Goal: Transaction & Acquisition: Purchase product/service

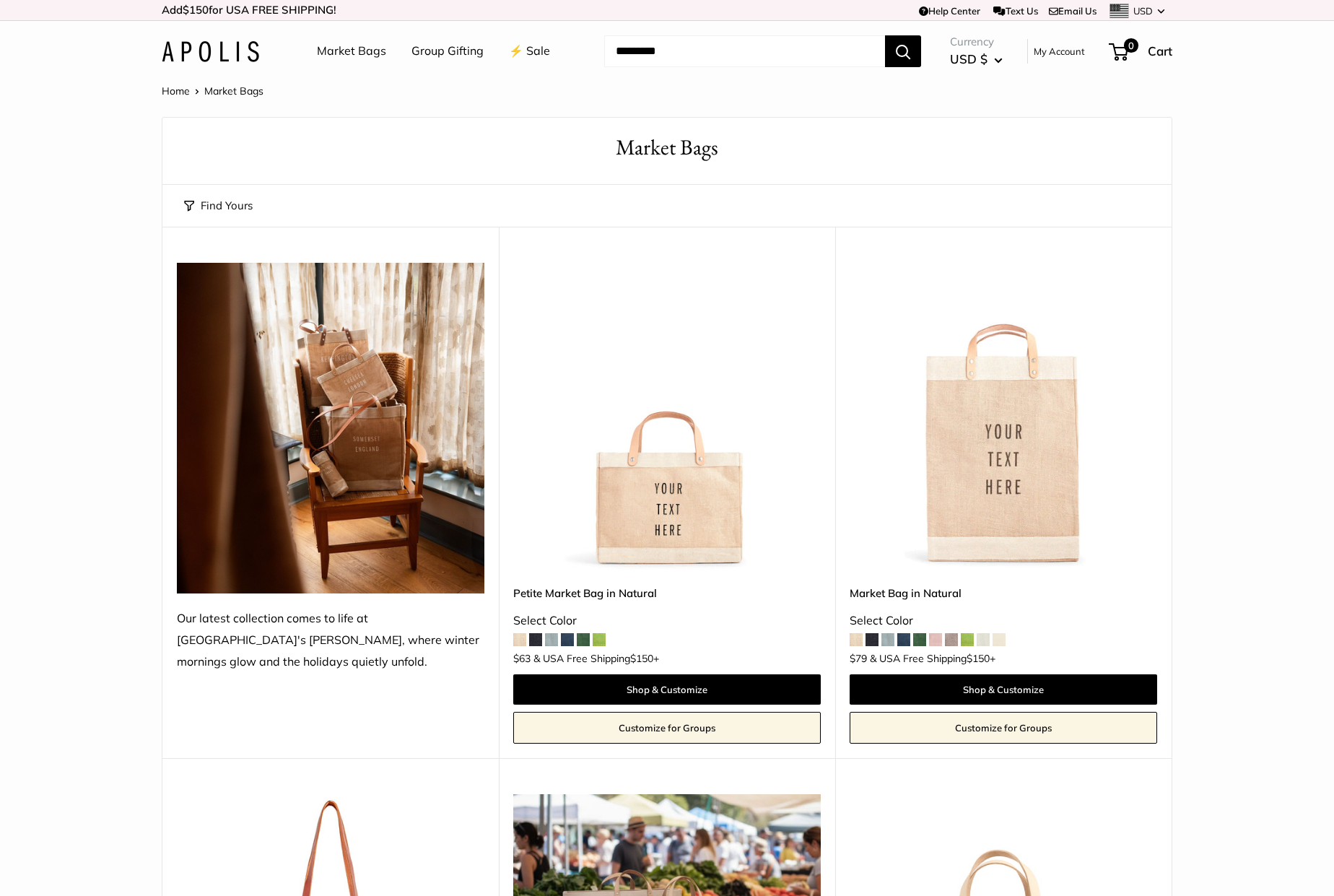
scroll to position [540, 0]
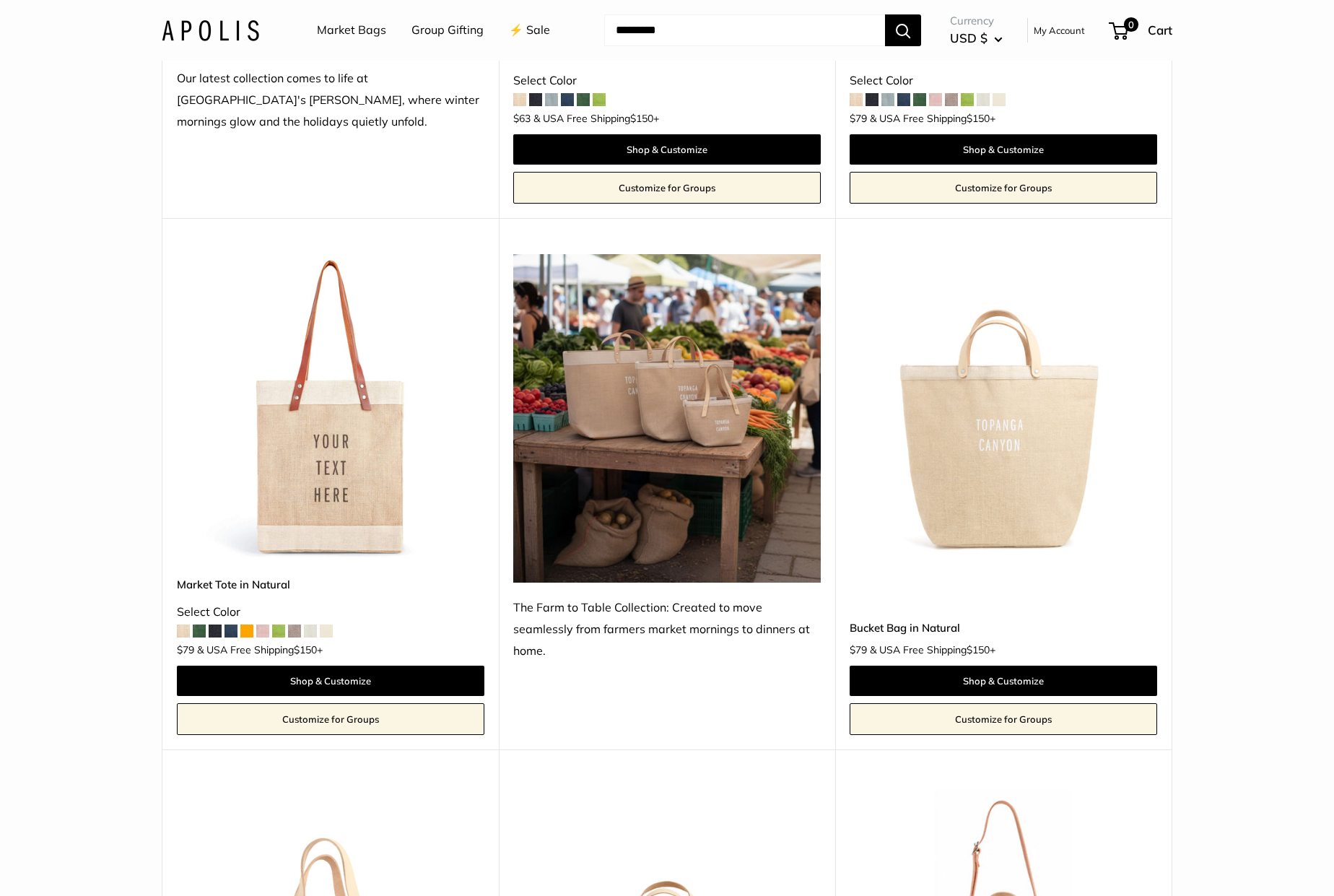
click at [0, 0] on img at bounding box center [0, 0] width 0 height 0
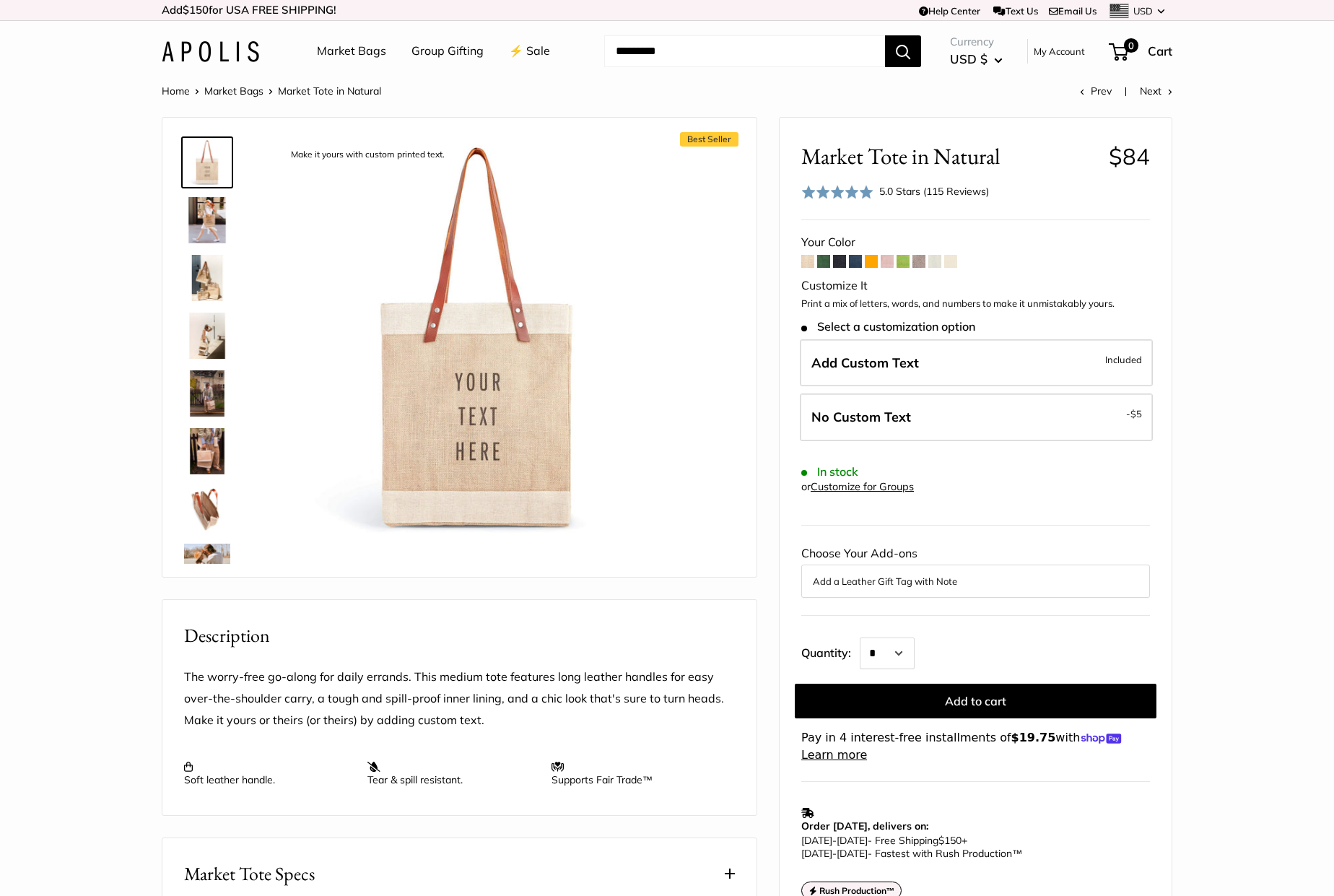
click at [194, 331] on img at bounding box center [207, 336] width 46 height 46
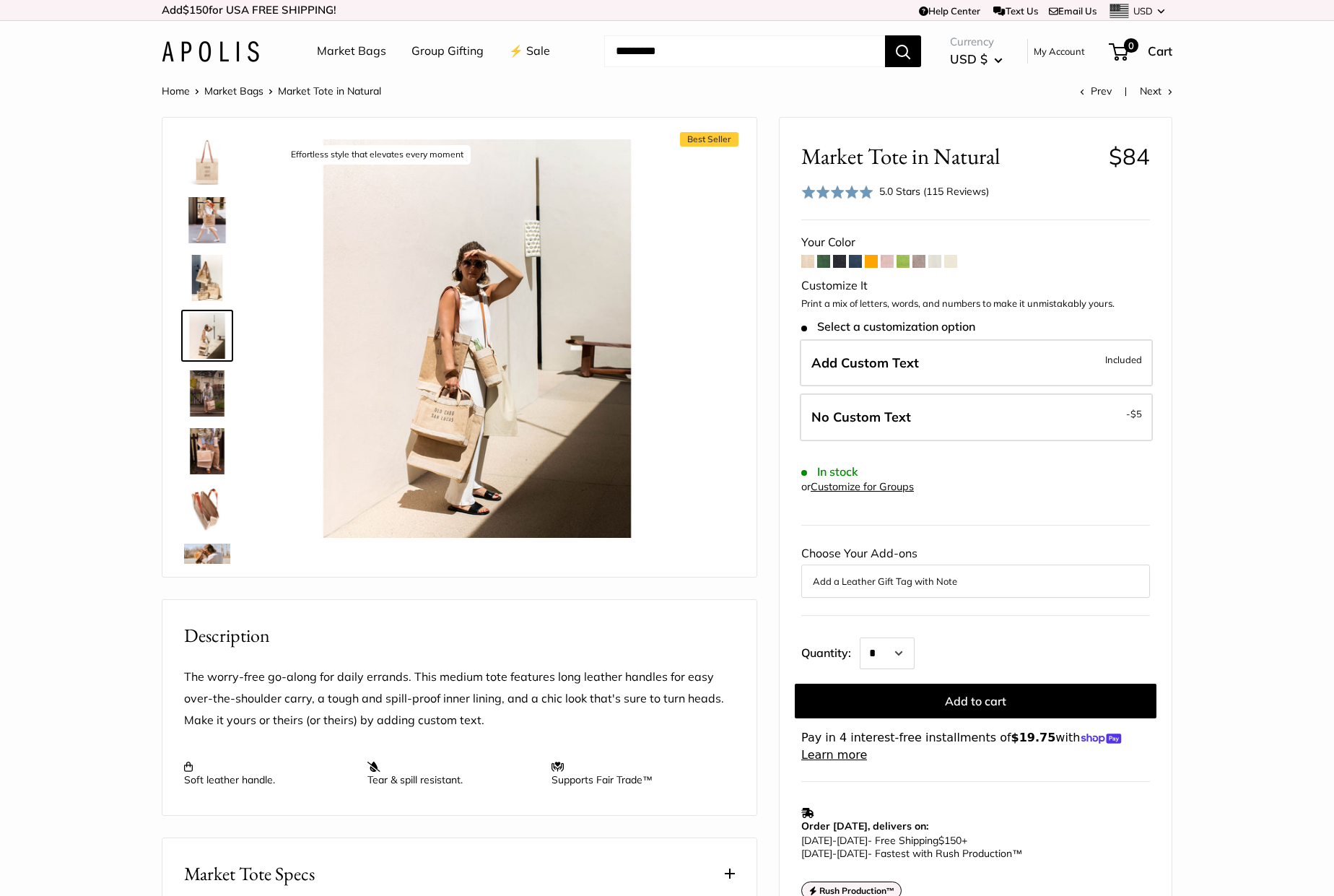
click at [220, 398] on img at bounding box center [207, 394] width 46 height 46
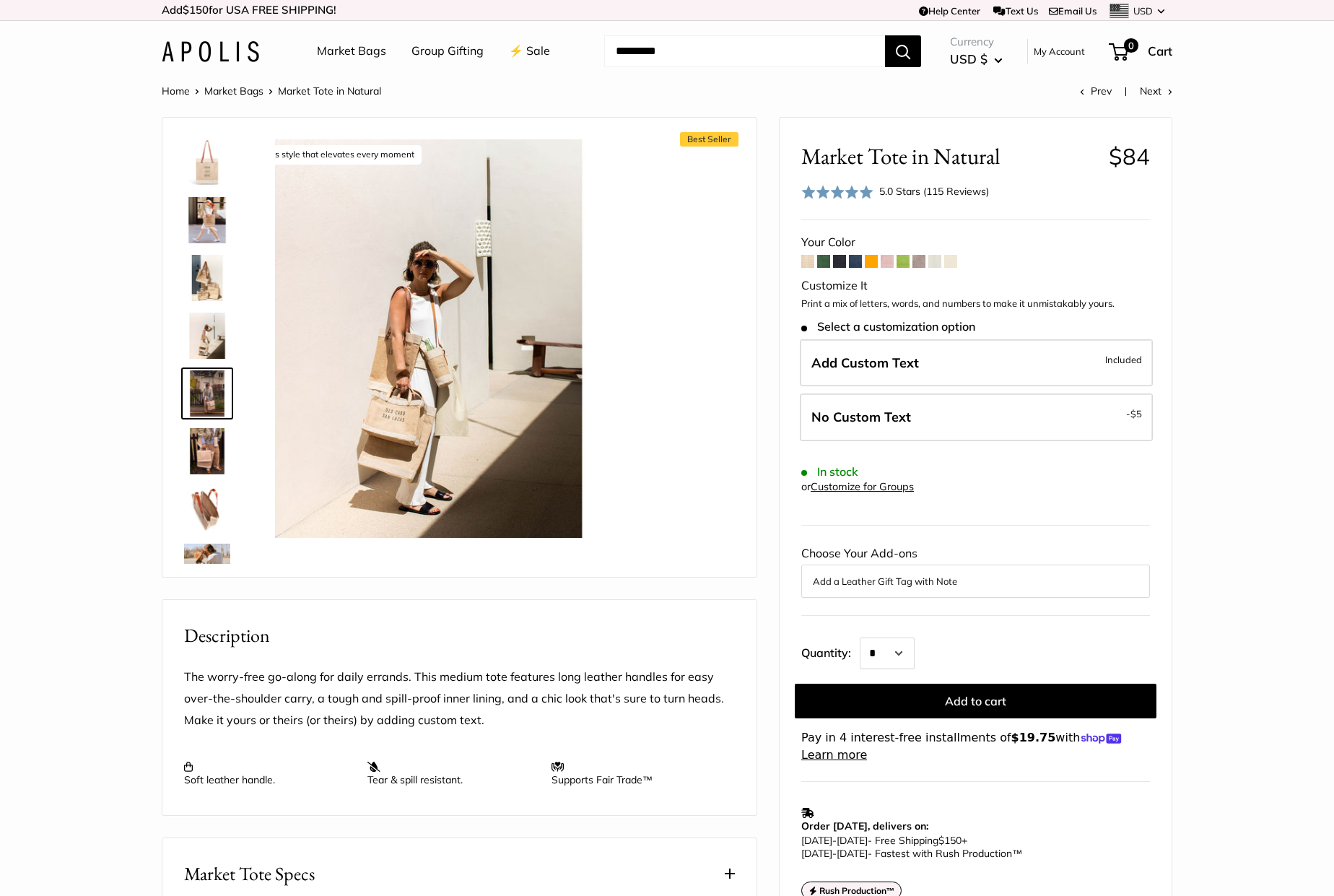
scroll to position [44, 0]
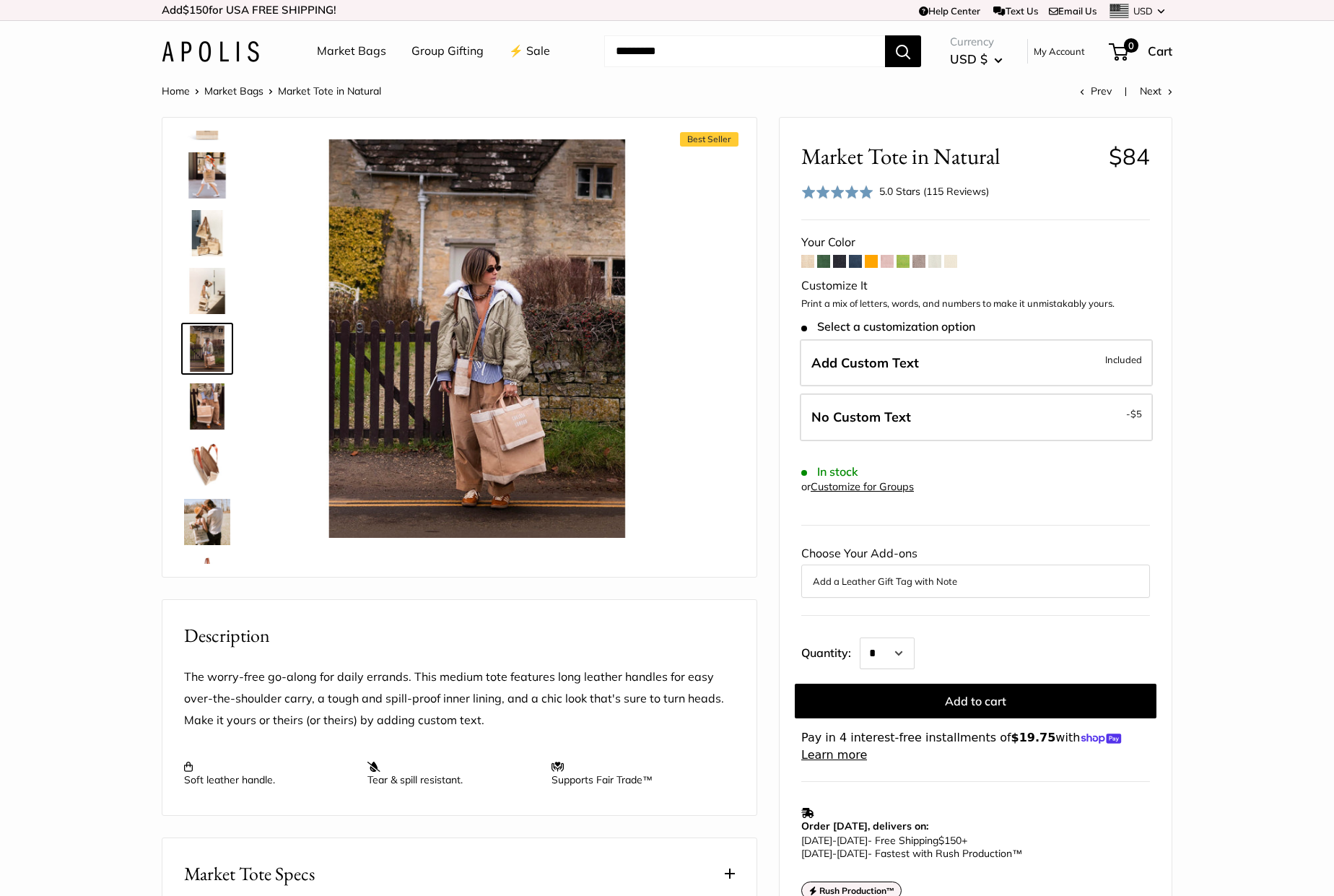
click at [216, 469] on img at bounding box center [207, 464] width 46 height 46
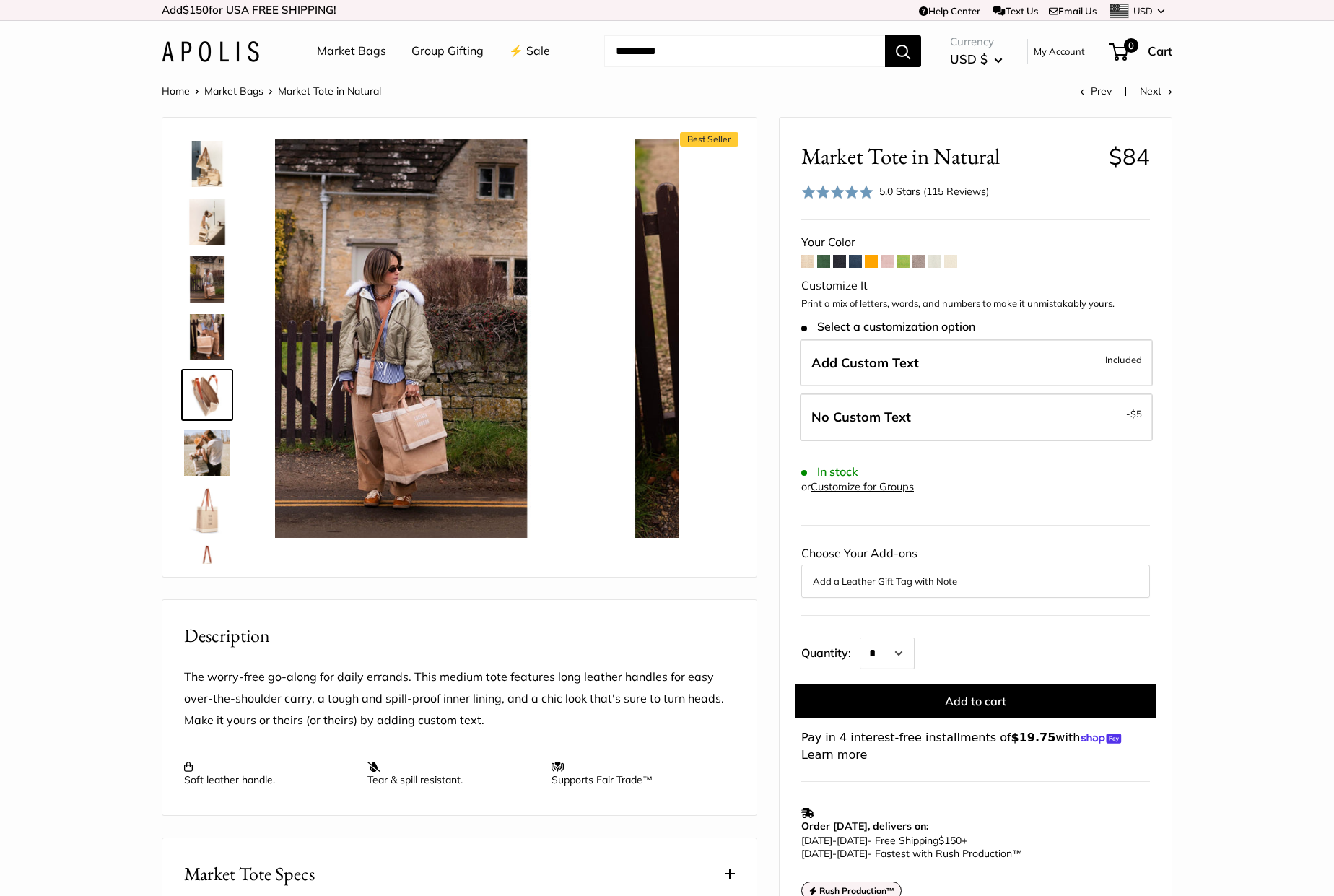
scroll to position [160, 0]
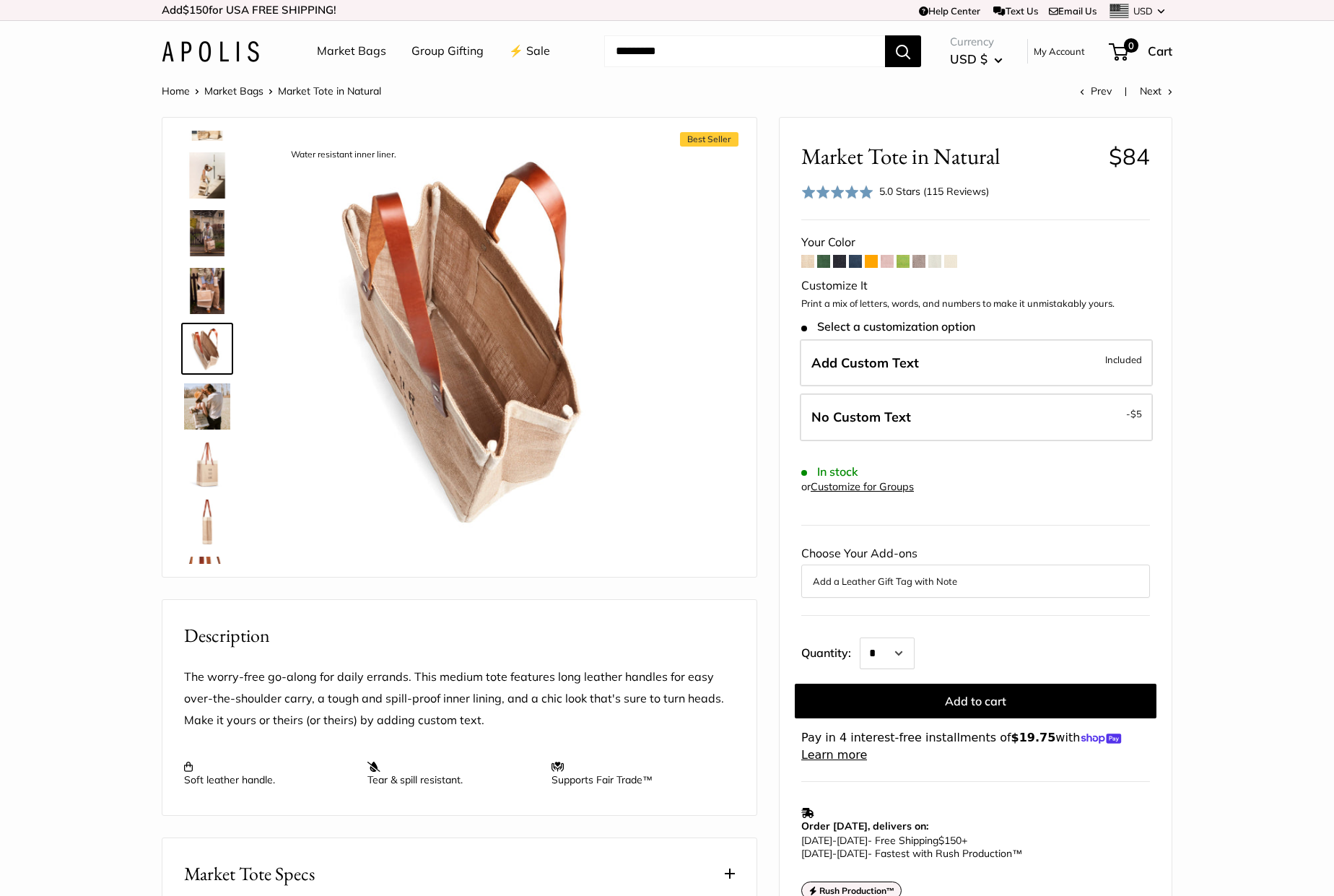
click at [213, 299] on img at bounding box center [207, 291] width 46 height 46
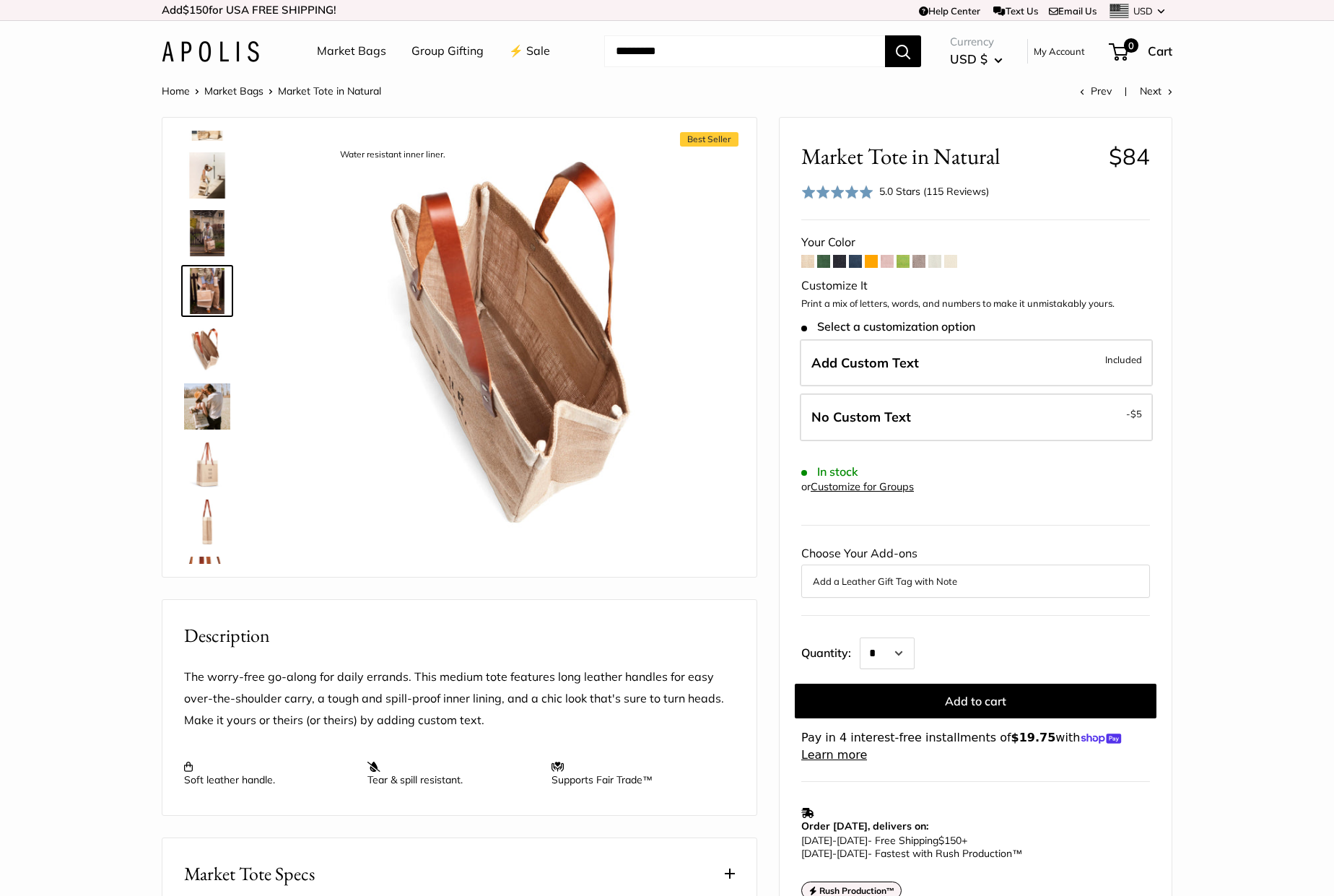
scroll to position [102, 0]
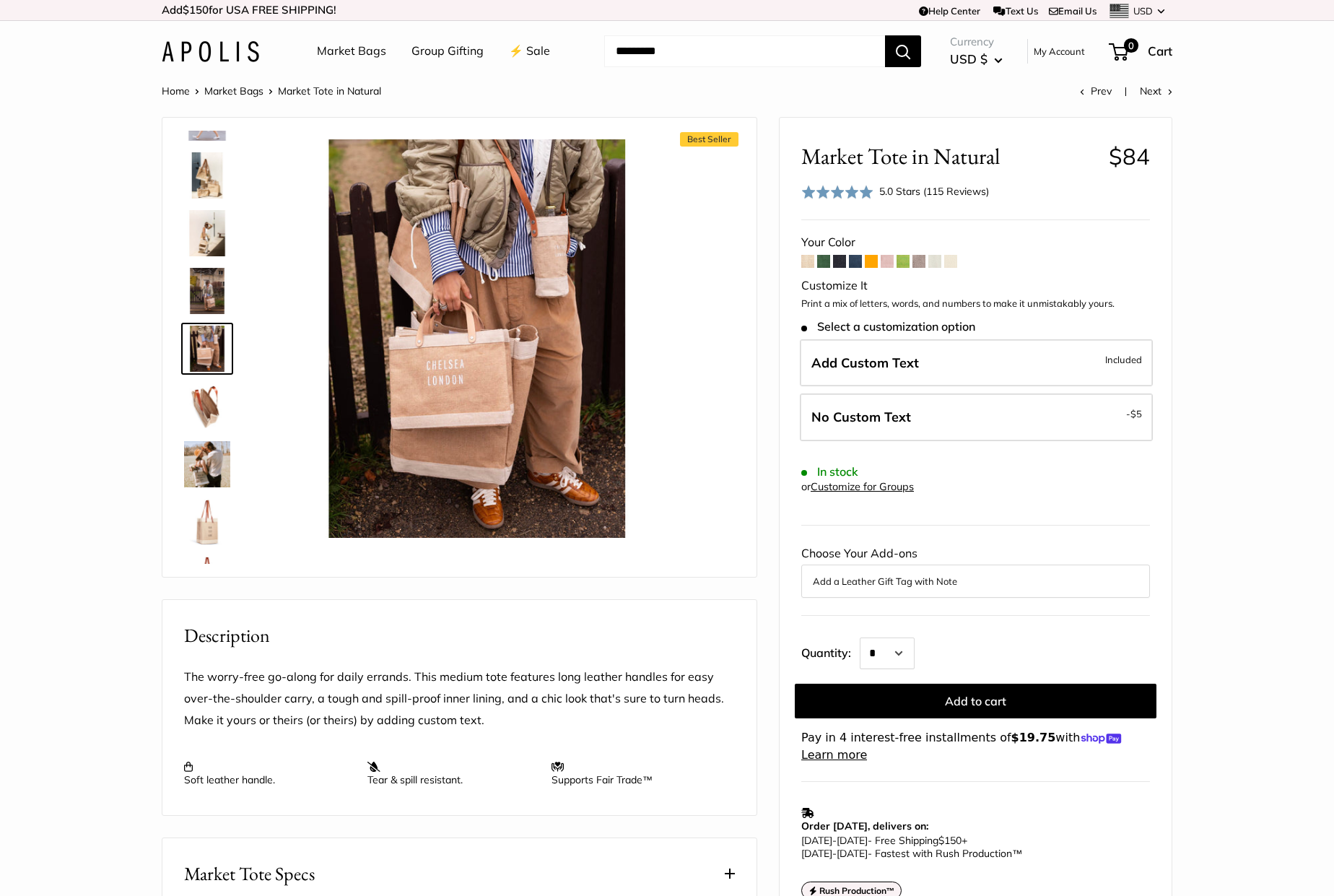
drag, startPoint x: 222, startPoint y: 245, endPoint x: 225, endPoint y: 218, distance: 27.2
click at [222, 245] on img at bounding box center [207, 233] width 46 height 46
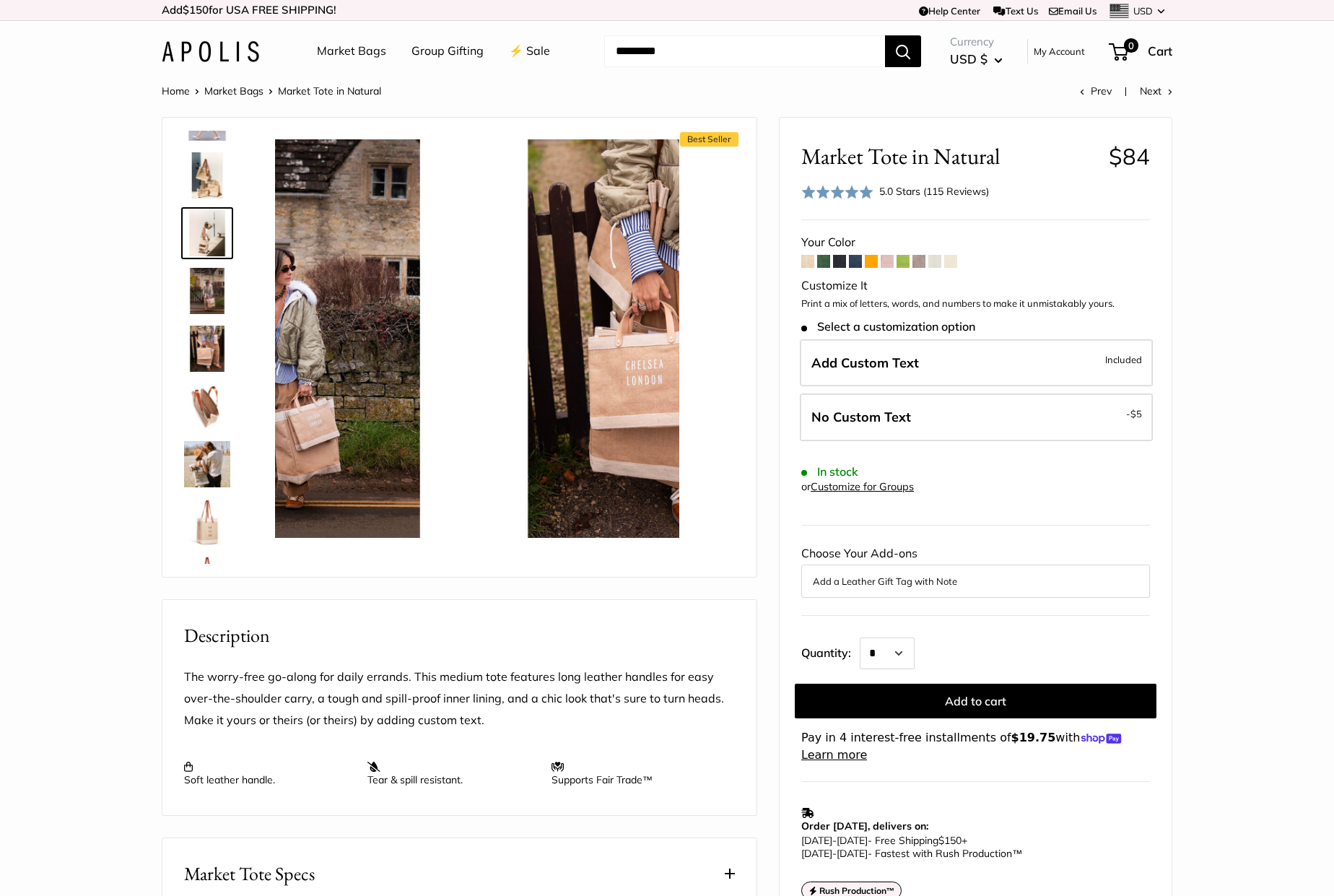
scroll to position [0, 0]
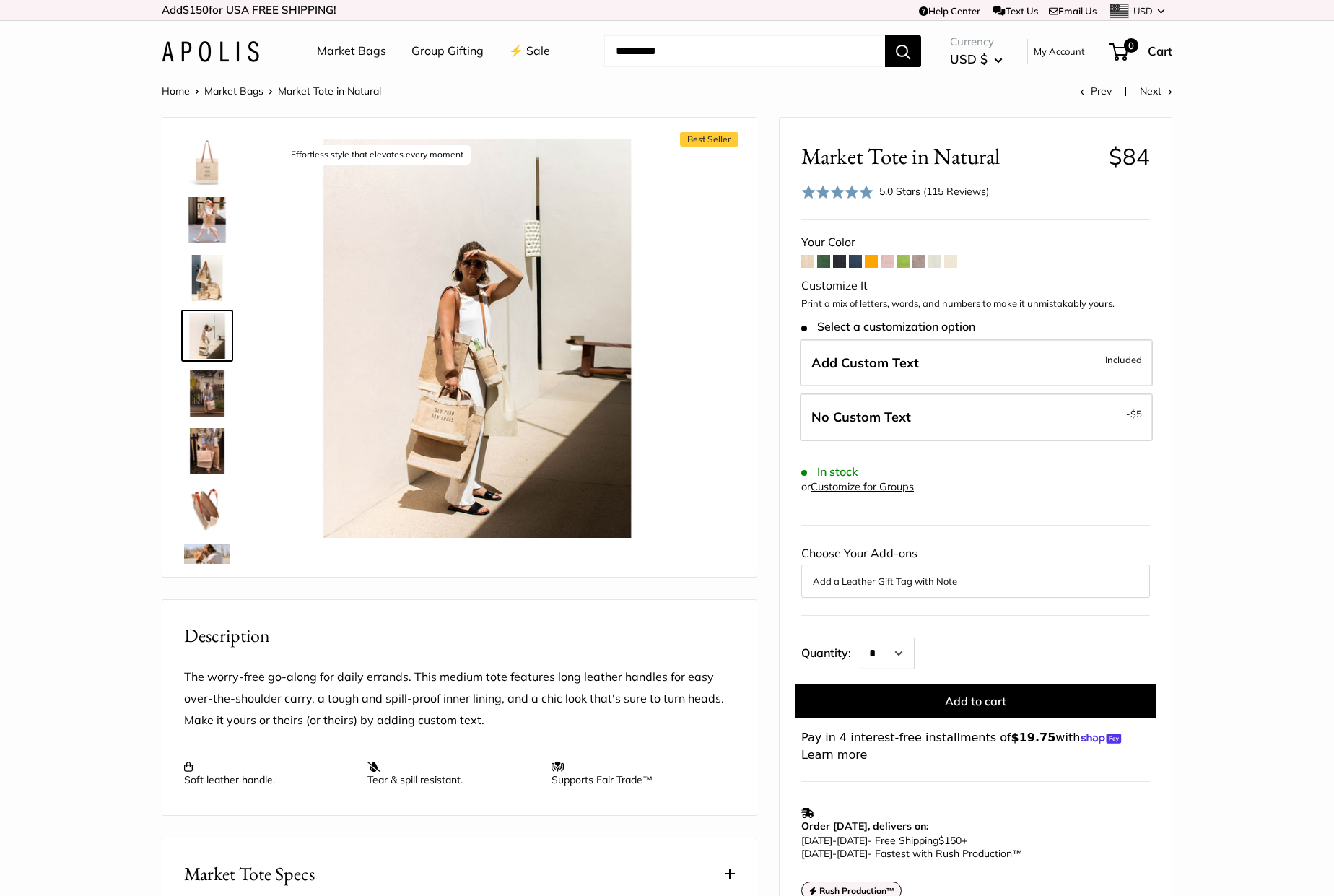
click at [206, 212] on img at bounding box center [207, 220] width 46 height 46
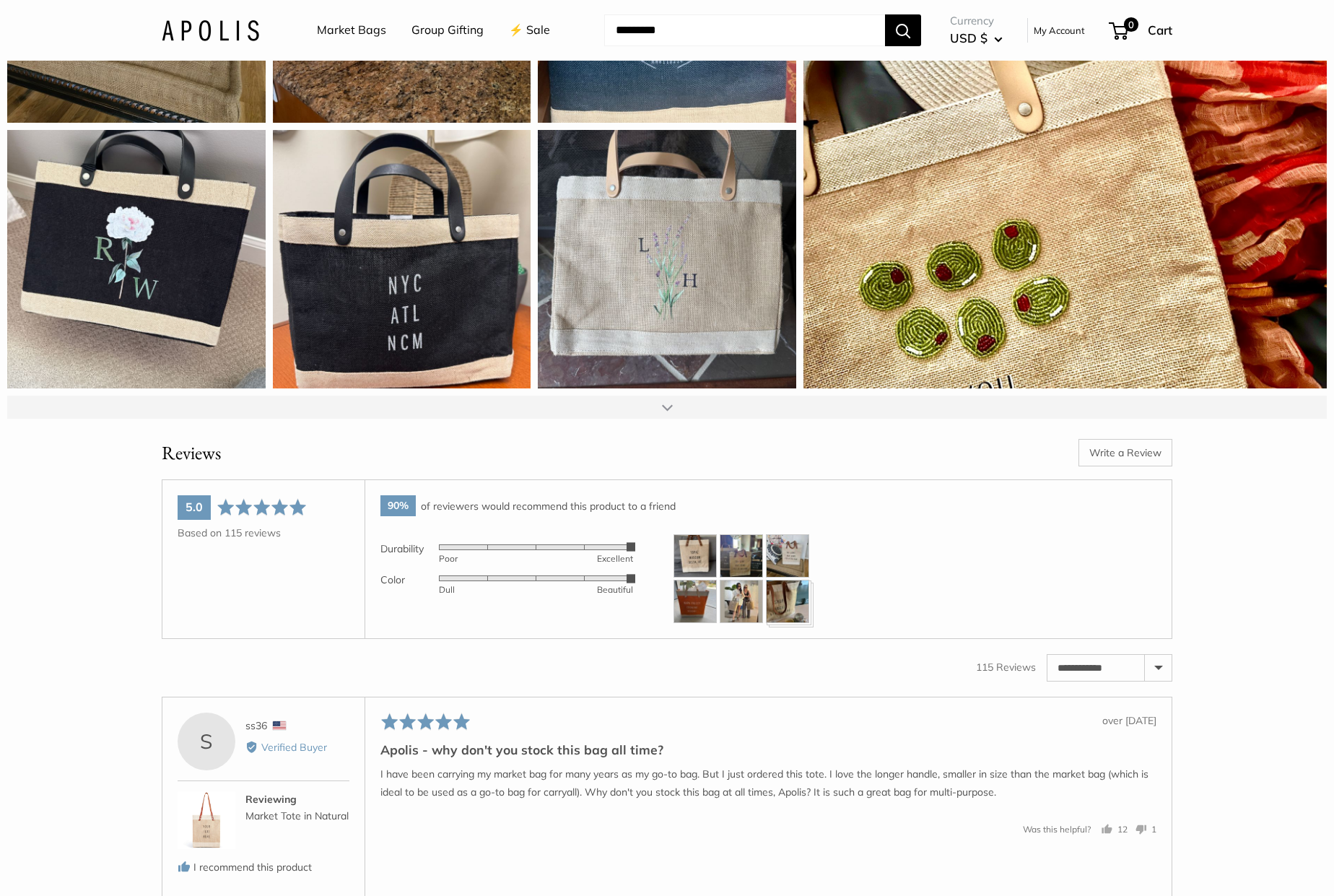
scroll to position [1977, 0]
